Goal: Information Seeking & Learning: Check status

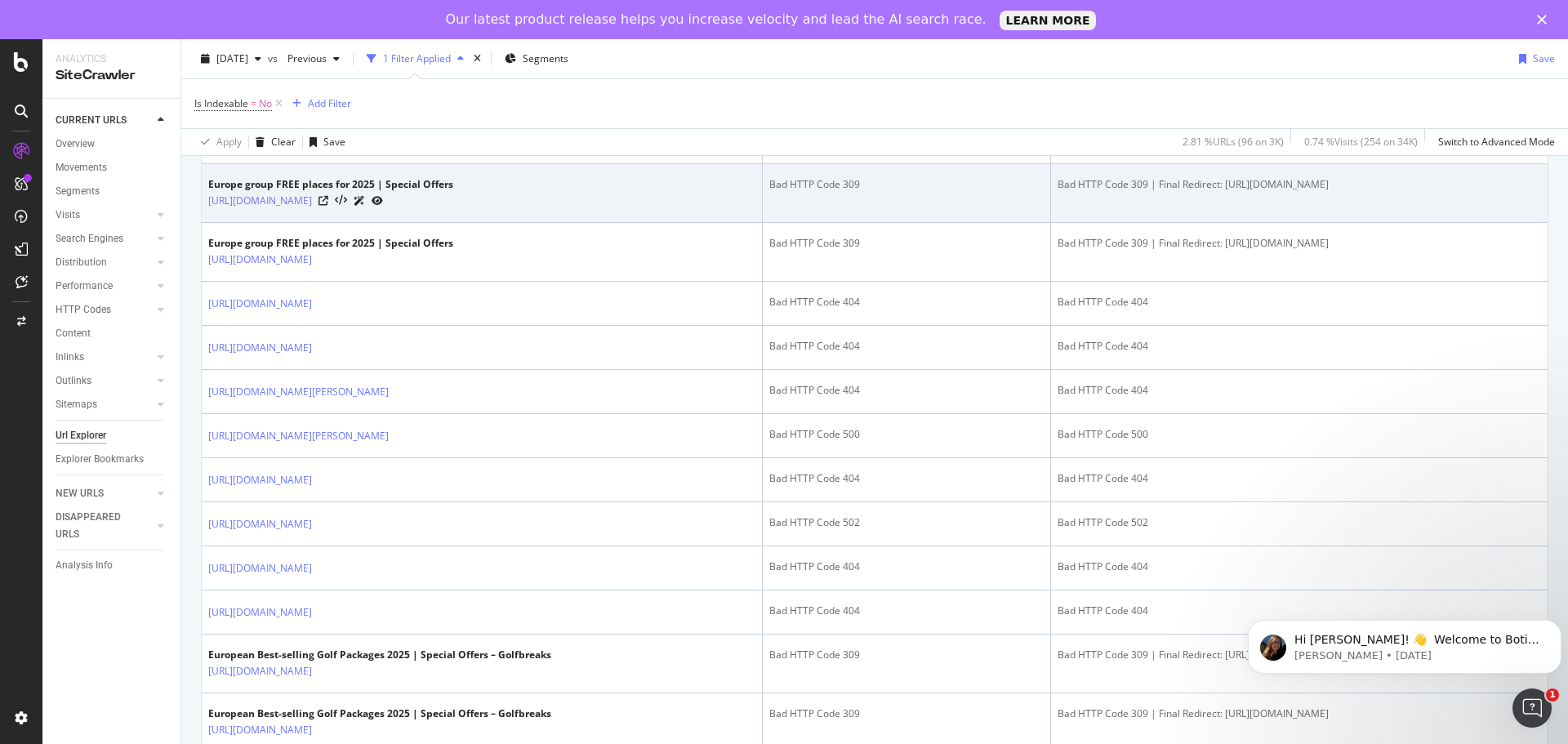
scroll to position [1225, 0]
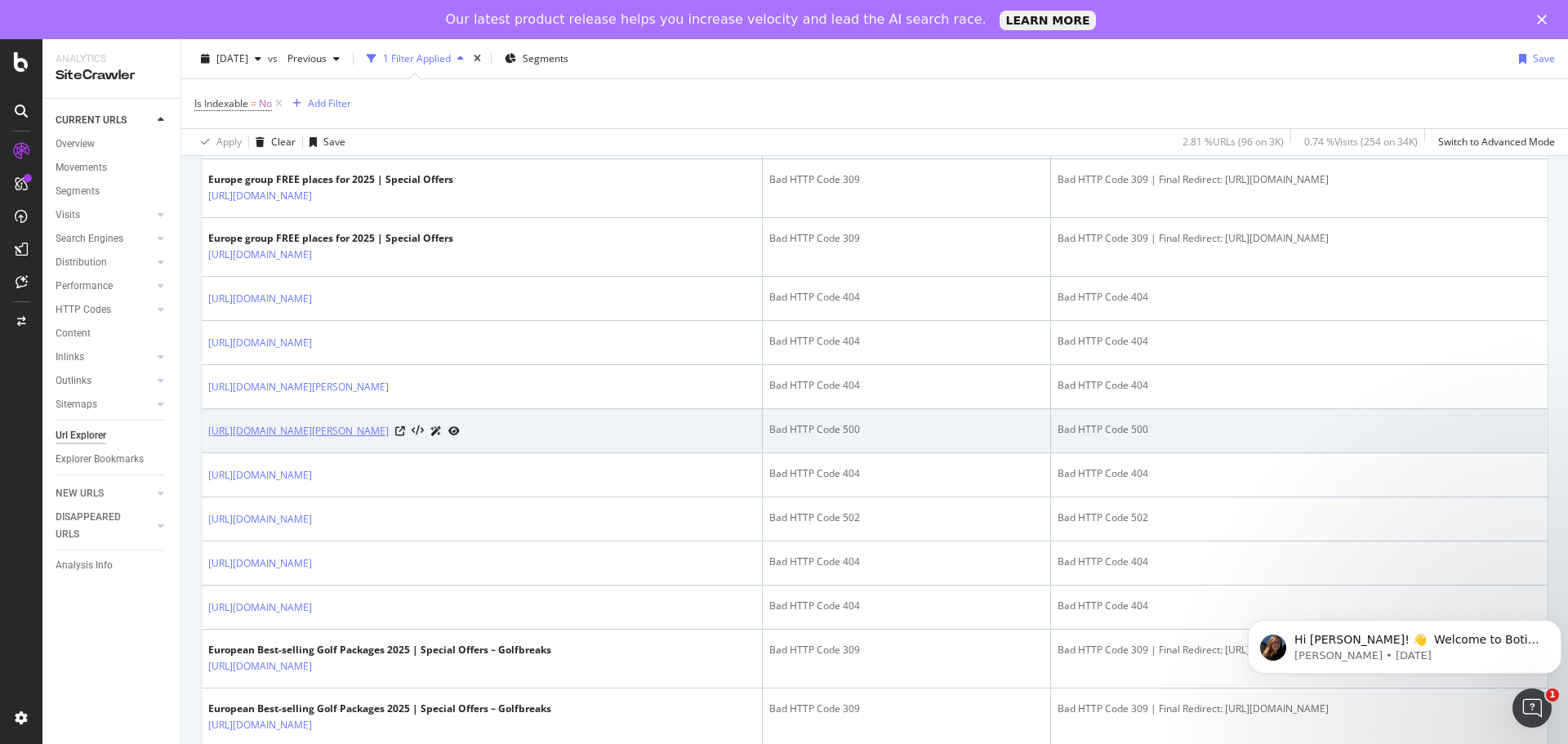
click at [389, 439] on link "[URL][DOMAIN_NAME][PERSON_NAME]" at bounding box center [299, 431] width 181 height 16
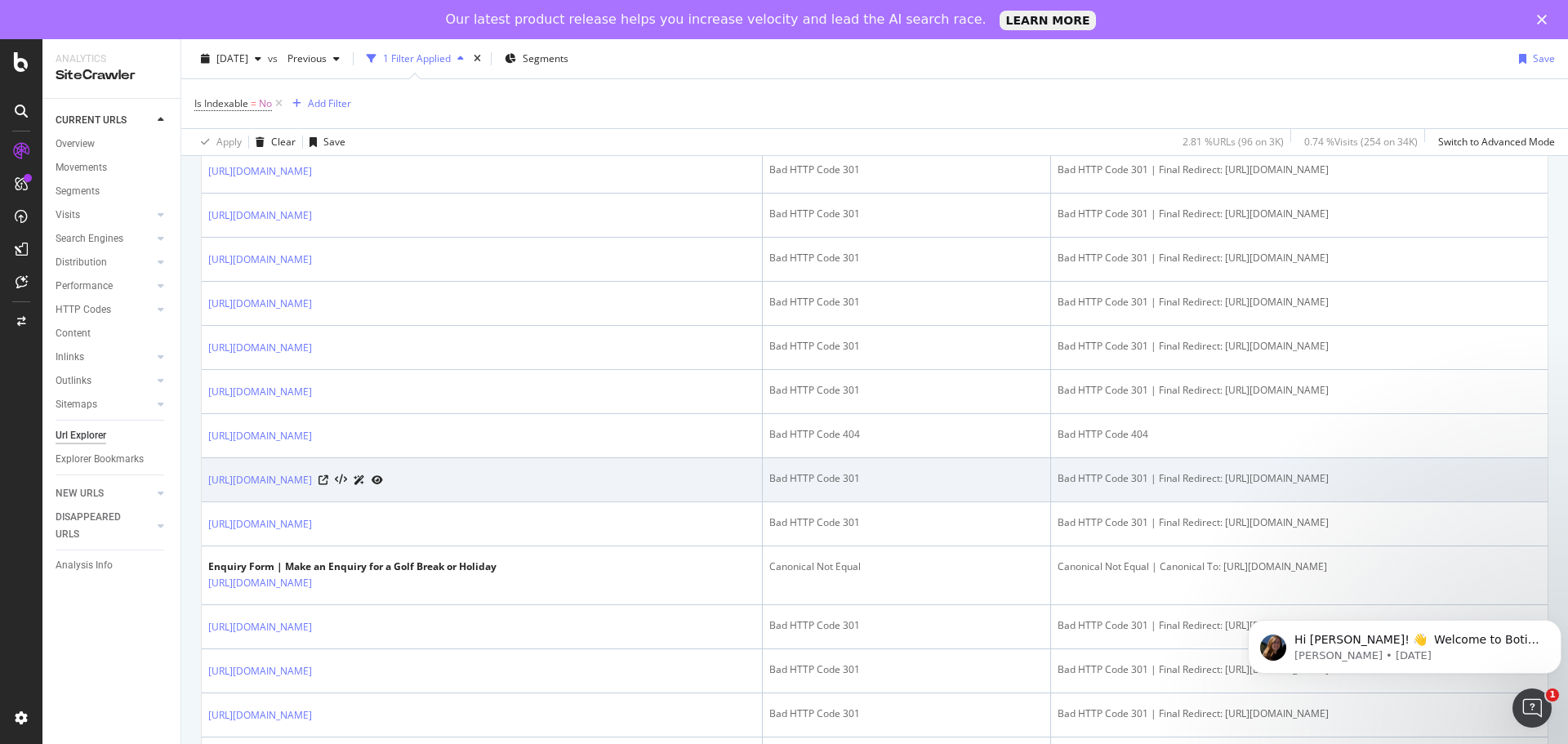
scroll to position [2287, 0]
